Goal: Transaction & Acquisition: Purchase product/service

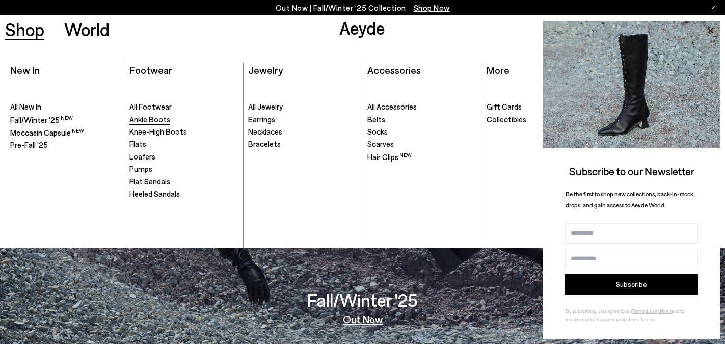
click at [137, 121] on span "Ankle Boots" at bounding box center [149, 119] width 41 height 9
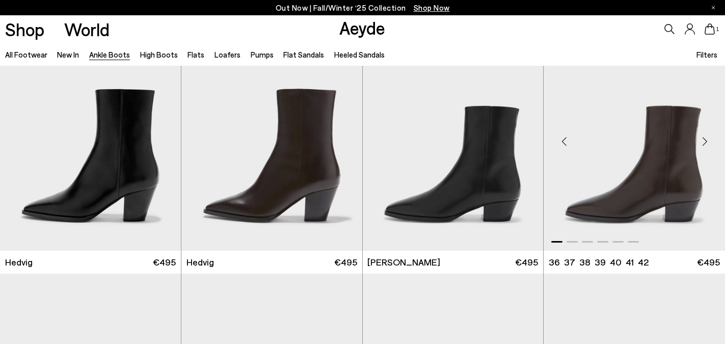
scroll to position [292, 0]
click at [507, 177] on img "1 / 6" at bounding box center [453, 136] width 181 height 227
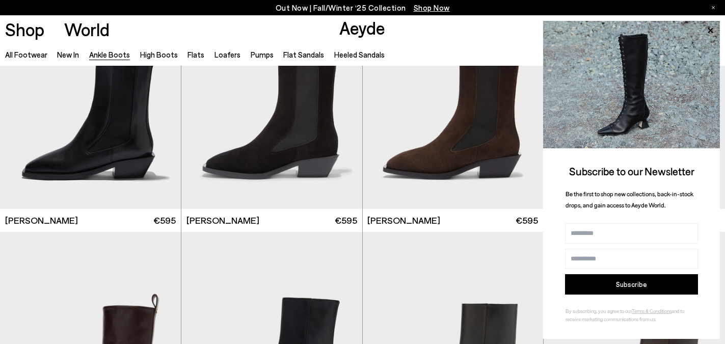
scroll to position [3275, 0]
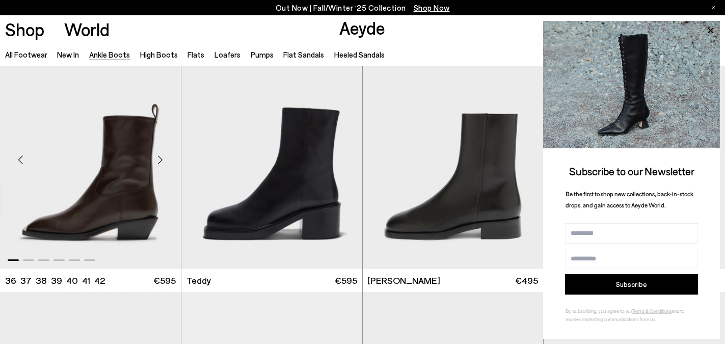
click at [145, 166] on div "Next slide" at bounding box center [160, 159] width 31 height 31
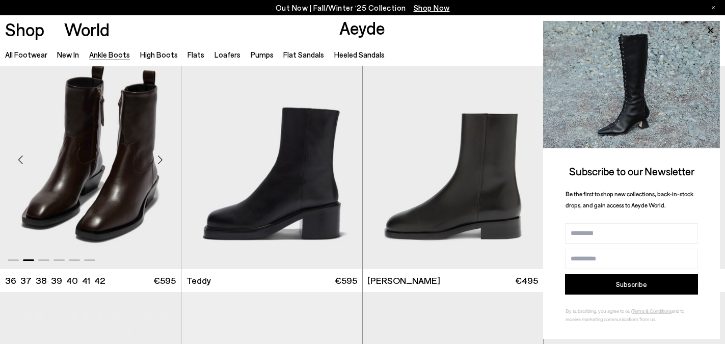
click at [145, 166] on div "Next slide" at bounding box center [160, 159] width 31 height 31
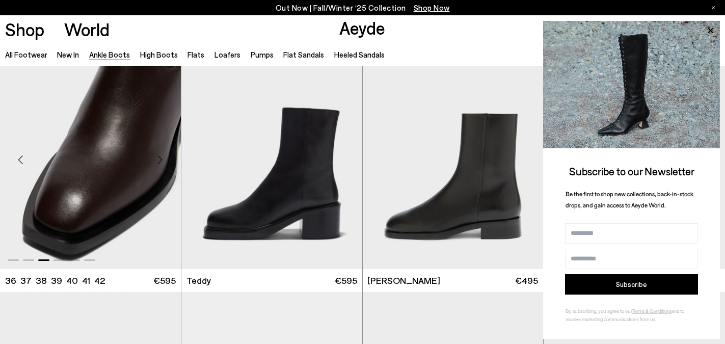
click at [94, 219] on img "3 / 6" at bounding box center [90, 155] width 181 height 227
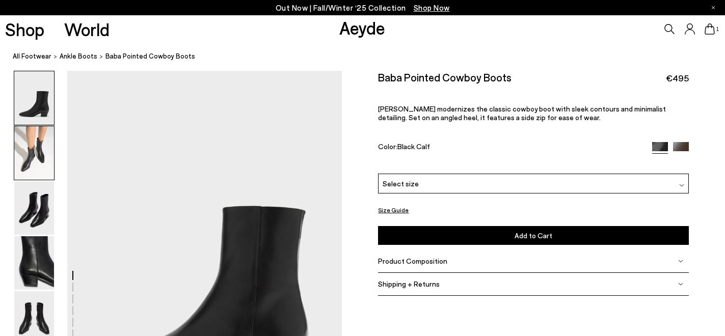
click at [38, 149] on img at bounding box center [34, 152] width 40 height 53
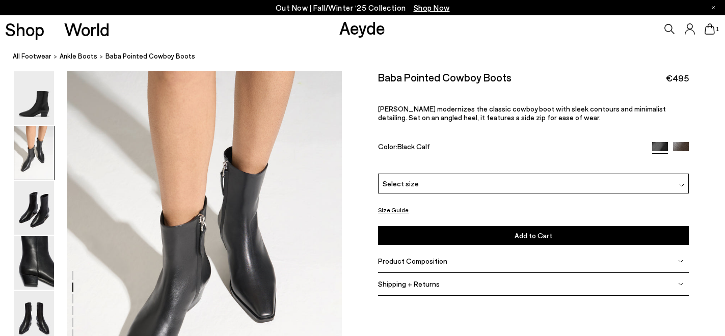
scroll to position [457, 0]
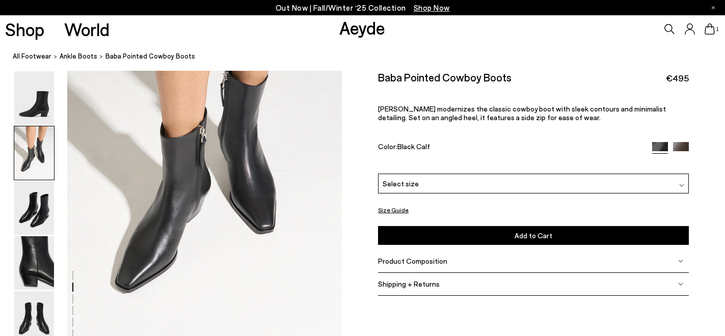
click at [412, 183] on span "Select size" at bounding box center [401, 183] width 36 height 11
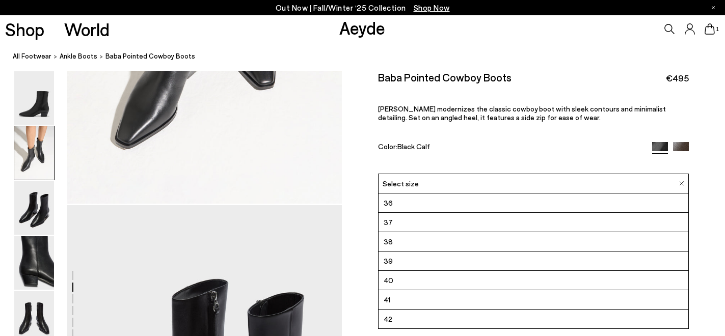
scroll to position [610, 0]
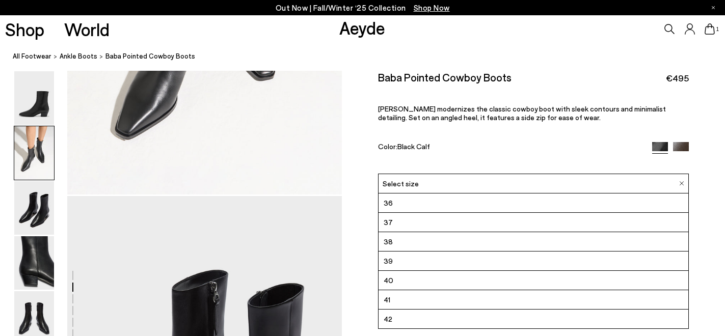
click at [394, 316] on li "42" at bounding box center [532, 319] width 309 height 19
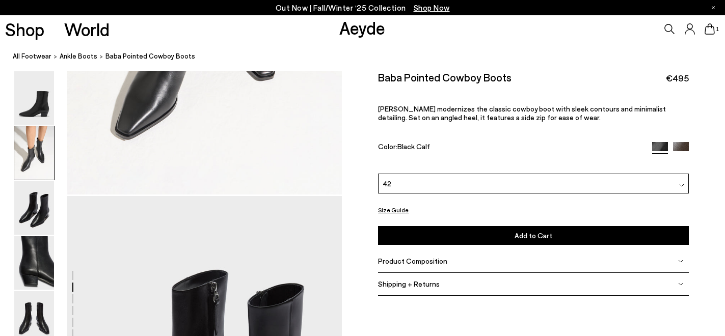
scroll to position [433, 0]
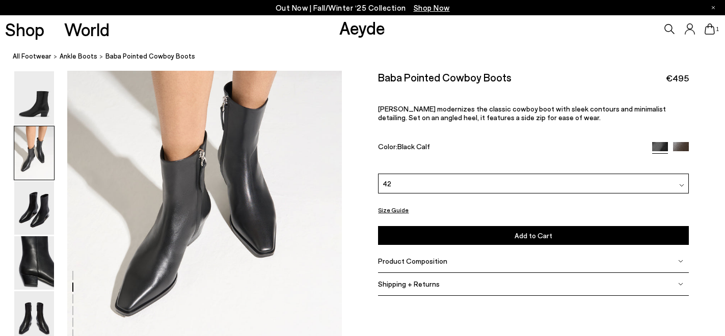
scroll to position [610, 0]
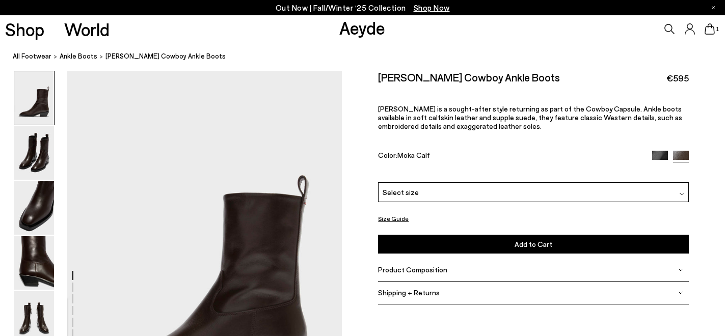
click at [657, 154] on img at bounding box center [660, 159] width 16 height 16
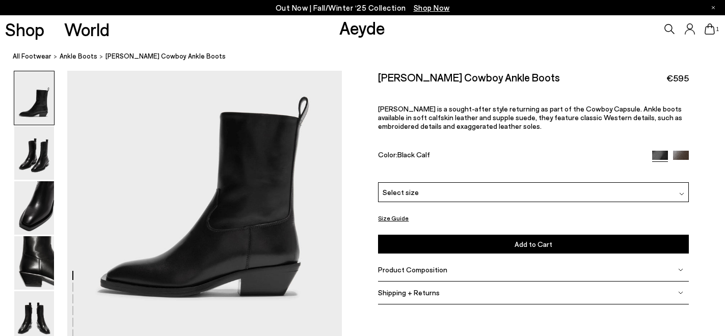
scroll to position [134, 0]
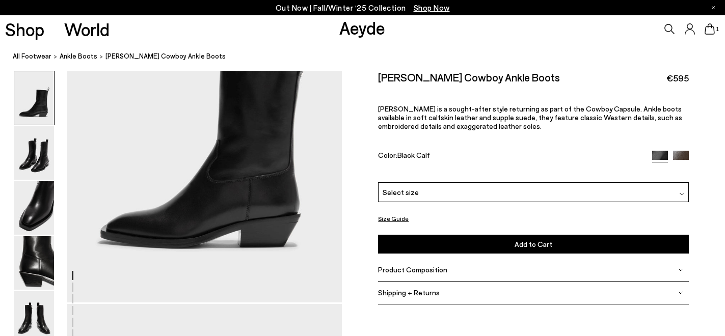
click at [512, 197] on div "Select size" at bounding box center [533, 192] width 310 height 20
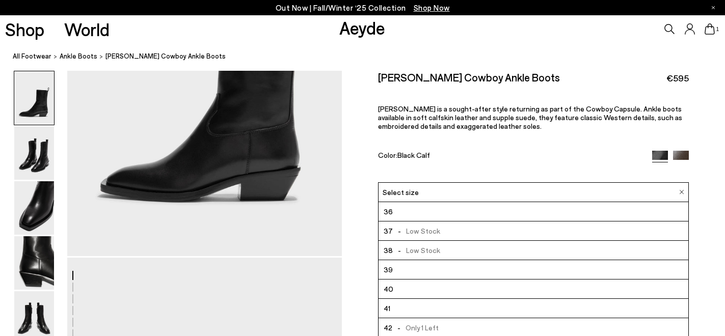
scroll to position [195, 0]
